Goal: Task Accomplishment & Management: Manage account settings

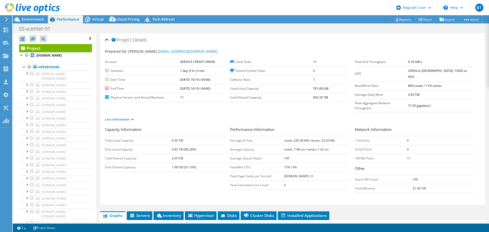
select select "USD"
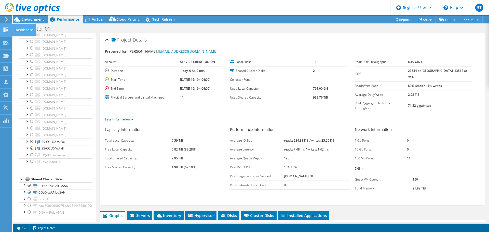
click at [4, 30] on icon at bounding box center [6, 30] width 6 height 5
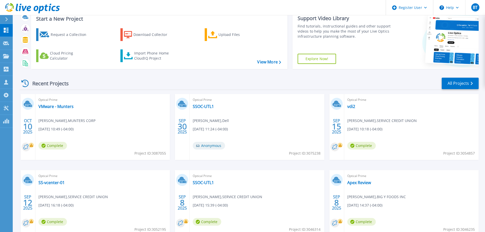
scroll to position [25, 0]
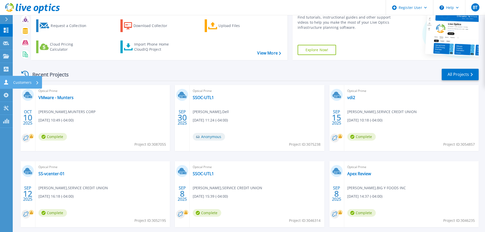
click at [0, 83] on link "Customers Customers" at bounding box center [6, 82] width 13 height 13
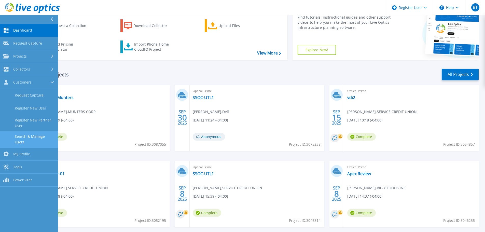
click at [29, 141] on link "Search & Manage Users" at bounding box center [29, 139] width 58 height 16
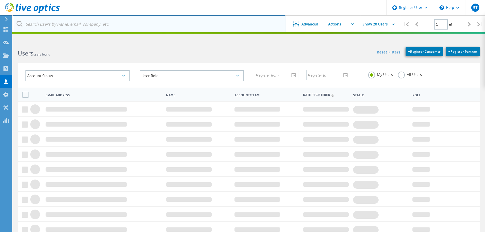
click at [124, 27] on input "text" at bounding box center [149, 24] width 273 height 18
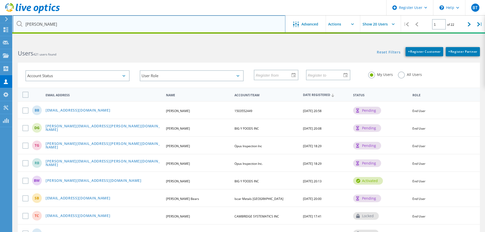
type input "Chuck Cifuni"
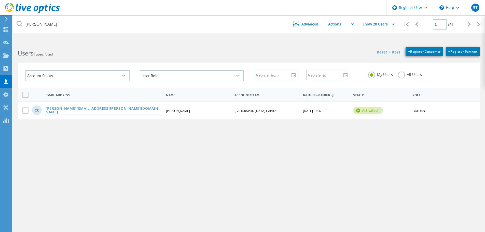
click at [76, 110] on link "chuck.cifuni@brcap.com" at bounding box center [104, 111] width 116 height 8
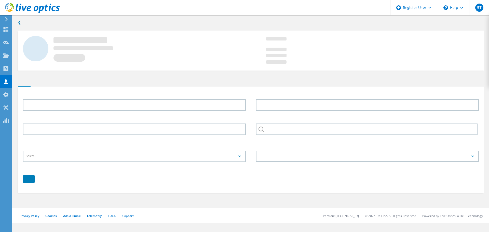
type input "Chuck"
type input "Cifuni"
type input "BRACEBRIDGE CAPITAL"
type input "English"
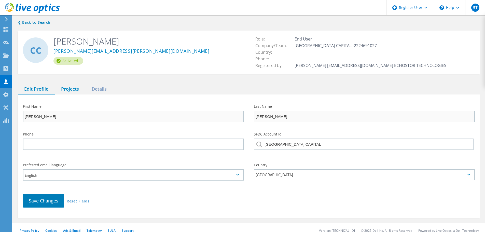
click at [64, 89] on div "Projects" at bounding box center [70, 89] width 31 height 10
